Goal: Task Accomplishment & Management: Manage account settings

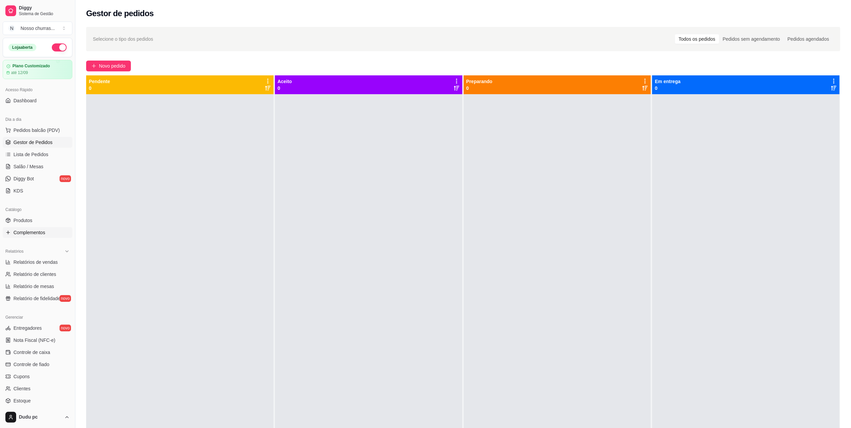
click at [22, 234] on span "Complementos" at bounding box center [29, 232] width 32 height 7
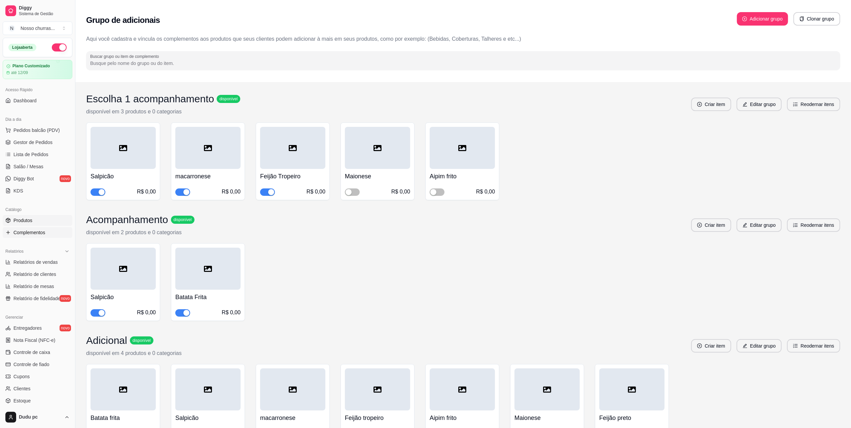
click at [29, 221] on span "Produtos" at bounding box center [22, 220] width 19 height 7
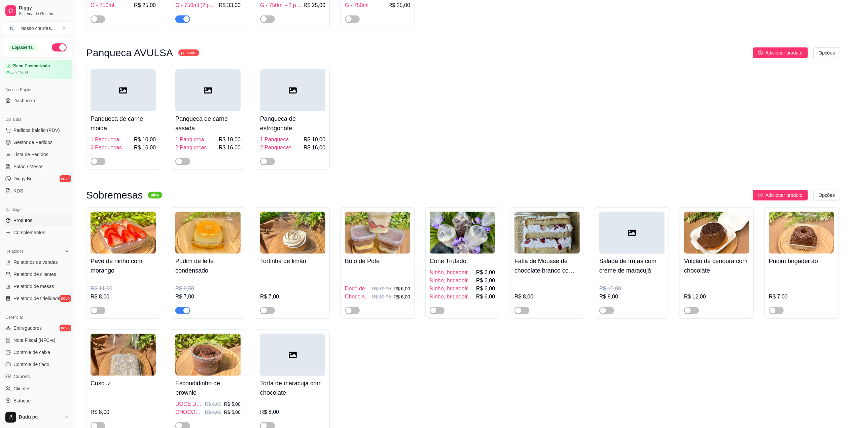
scroll to position [724, 0]
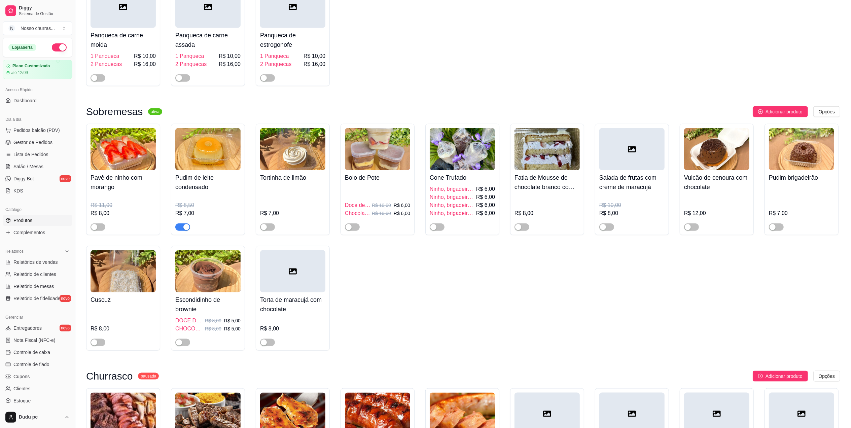
click at [185, 230] on div "button" at bounding box center [186, 227] width 6 height 6
click at [35, 233] on span "Complementos" at bounding box center [29, 232] width 32 height 7
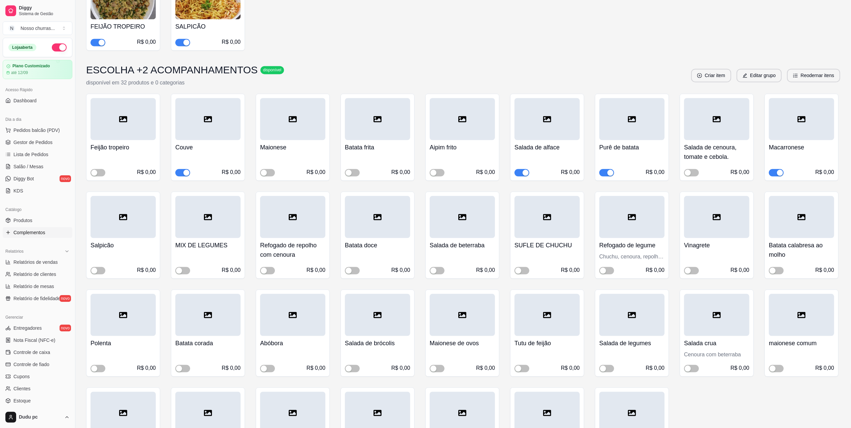
scroll to position [1691, 0]
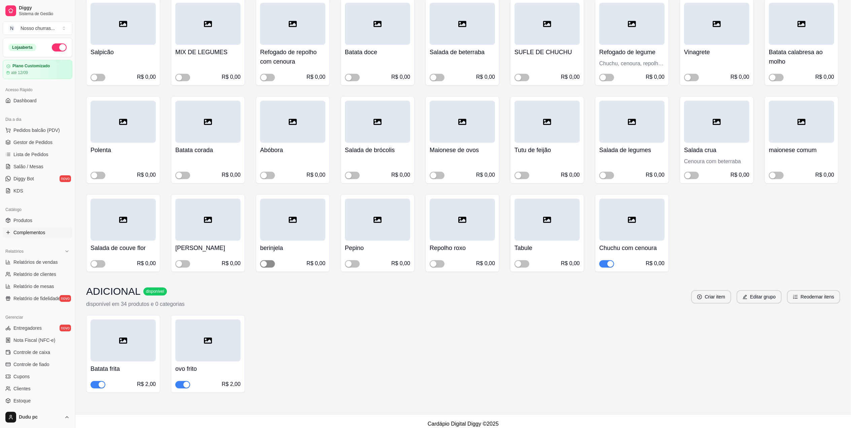
click at [267, 260] on button "button" at bounding box center [267, 263] width 15 height 7
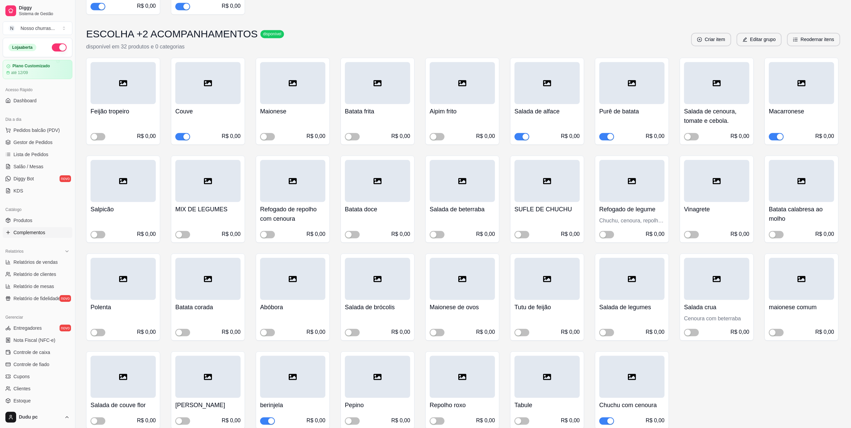
scroll to position [1537, 0]
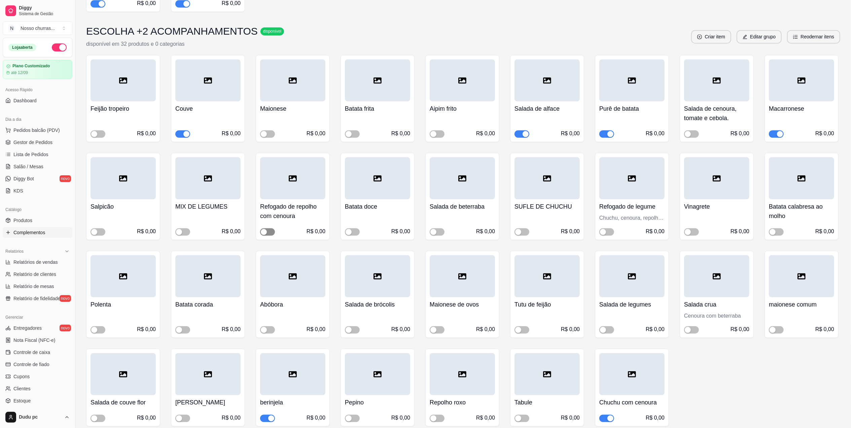
click at [269, 228] on span "button" at bounding box center [267, 231] width 15 height 7
click at [288, 209] on h4 "Refogado de repolho com cenoura" at bounding box center [292, 211] width 65 height 19
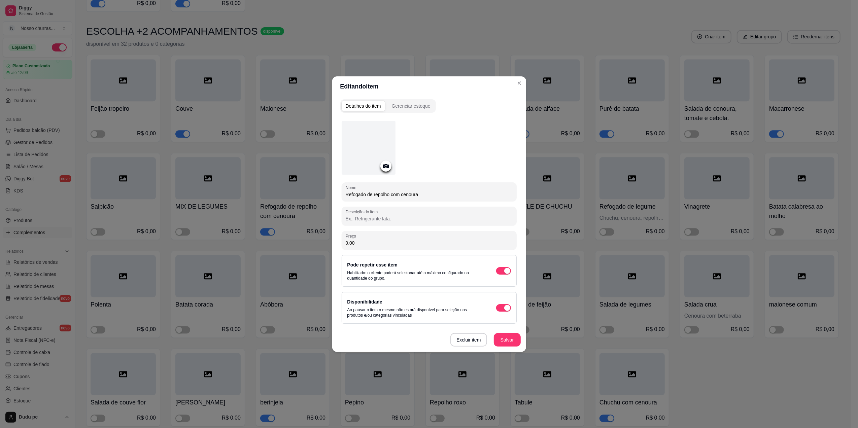
click at [419, 192] on input "Refogado de repolho com cenoura" at bounding box center [429, 194] width 167 height 7
type input "Refogado de repolho"
click at [507, 340] on button "Salvar" at bounding box center [507, 339] width 26 height 13
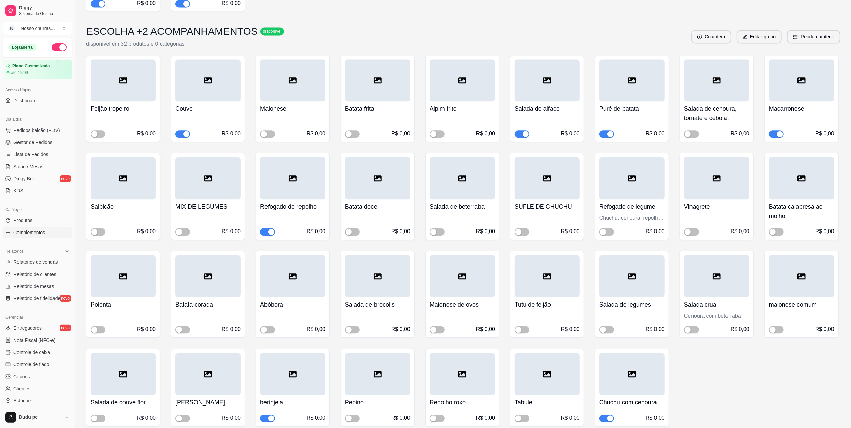
click at [601, 415] on span "button" at bounding box center [607, 418] width 15 height 7
click at [18, 145] on span "Gestor de Pedidos" at bounding box center [32, 142] width 39 height 7
